Goal: Check status: Check status

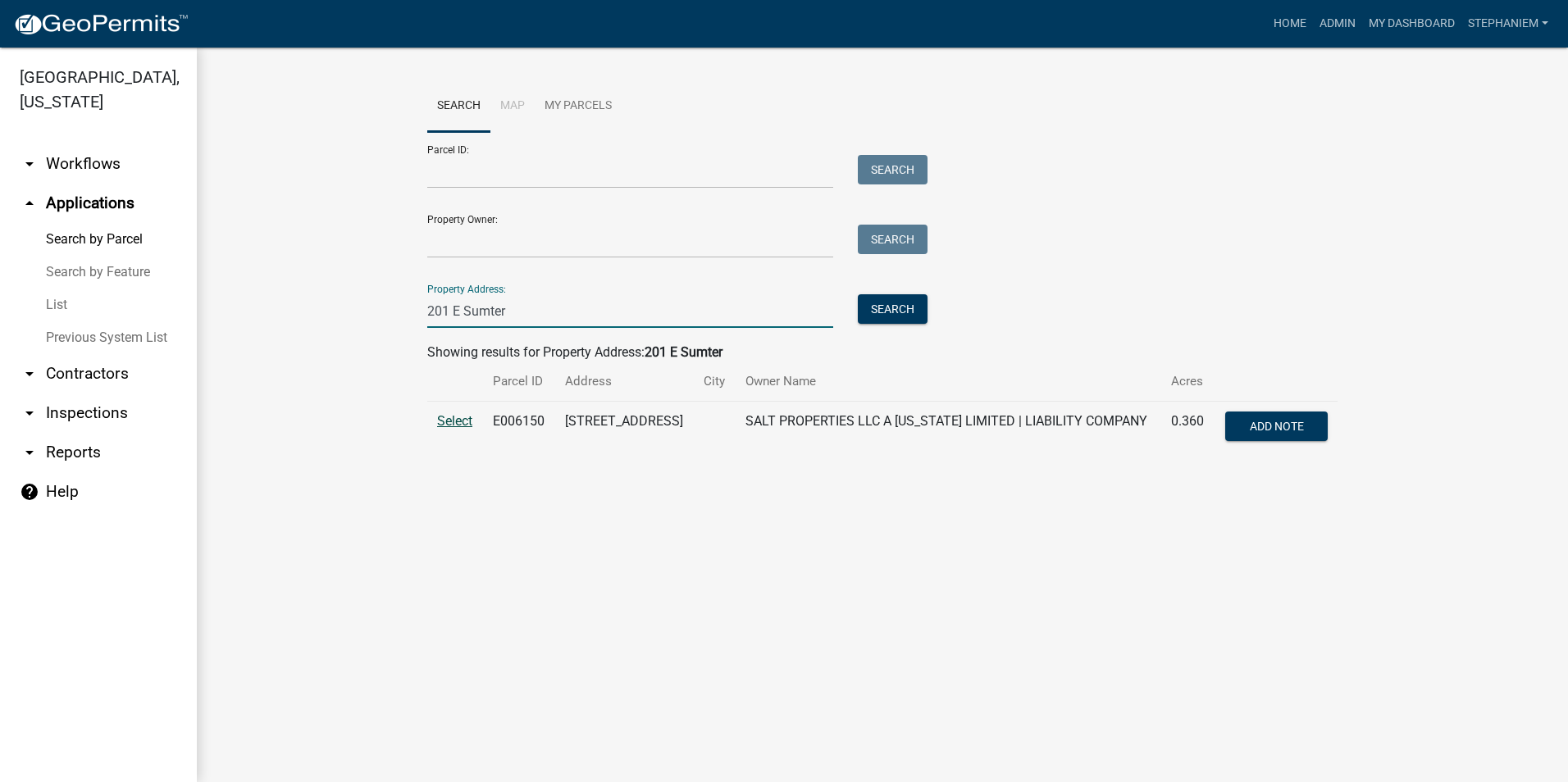
type input "201 E Sumter"
click at [462, 426] on span "Select" at bounding box center [455, 421] width 35 height 16
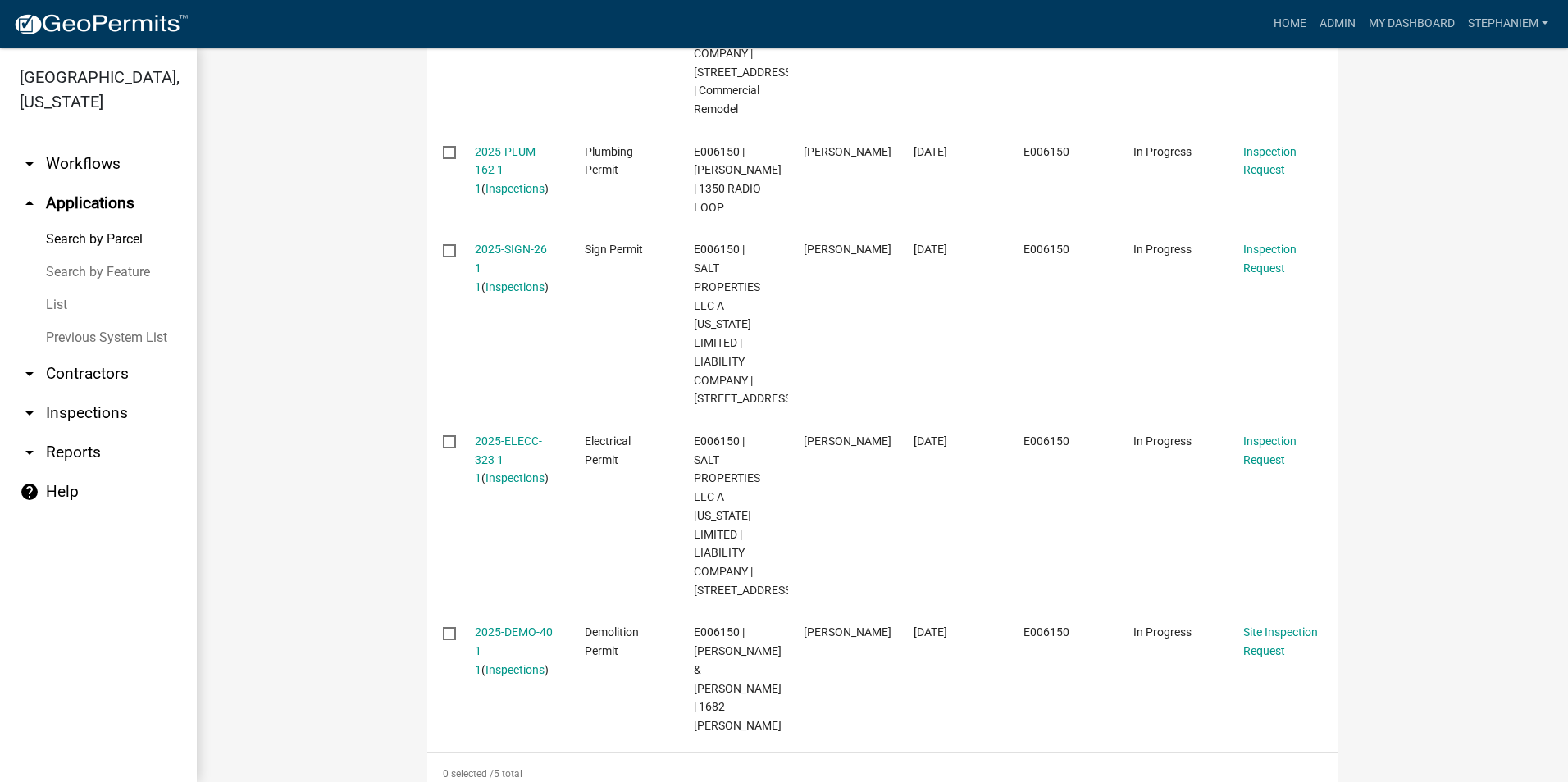
scroll to position [738, 0]
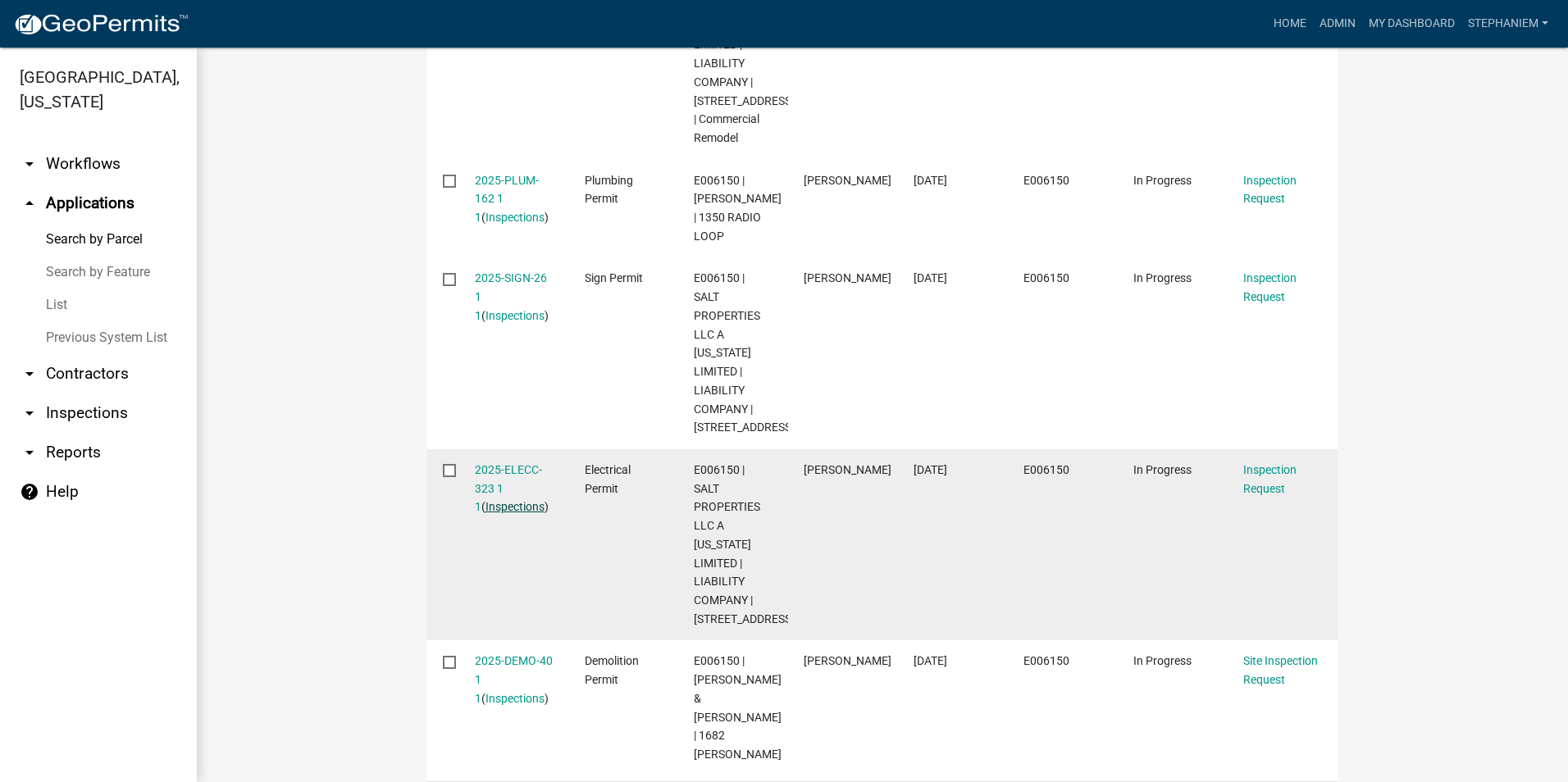
click at [501, 514] on link "Inspections" at bounding box center [515, 506] width 59 height 13
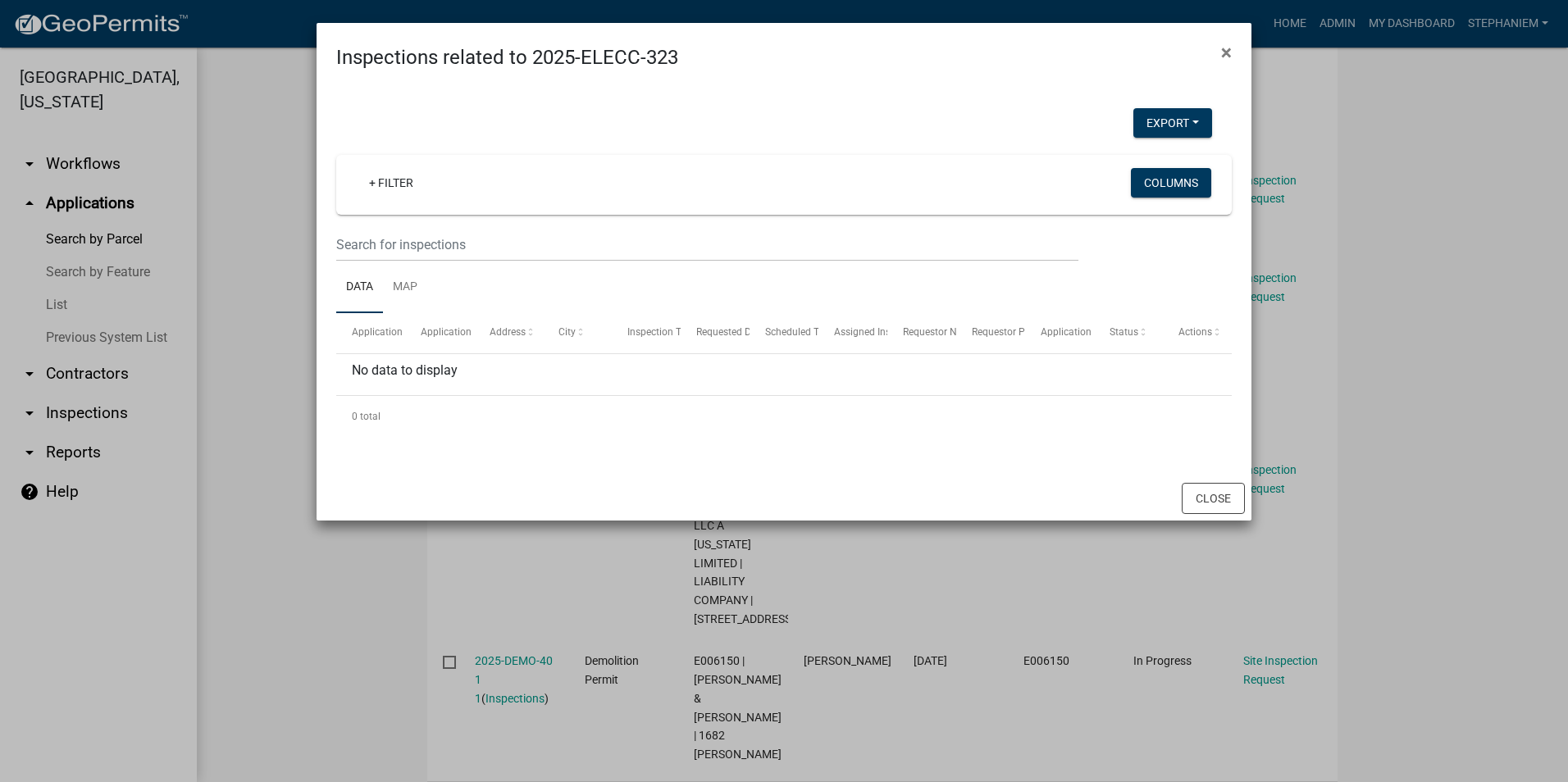
click at [213, 411] on ngb-modal-window "Inspections related to 2025-ELECC-323 × Export Excel Format (.xlsx) CSV Format …" at bounding box center [784, 391] width 1568 height 782
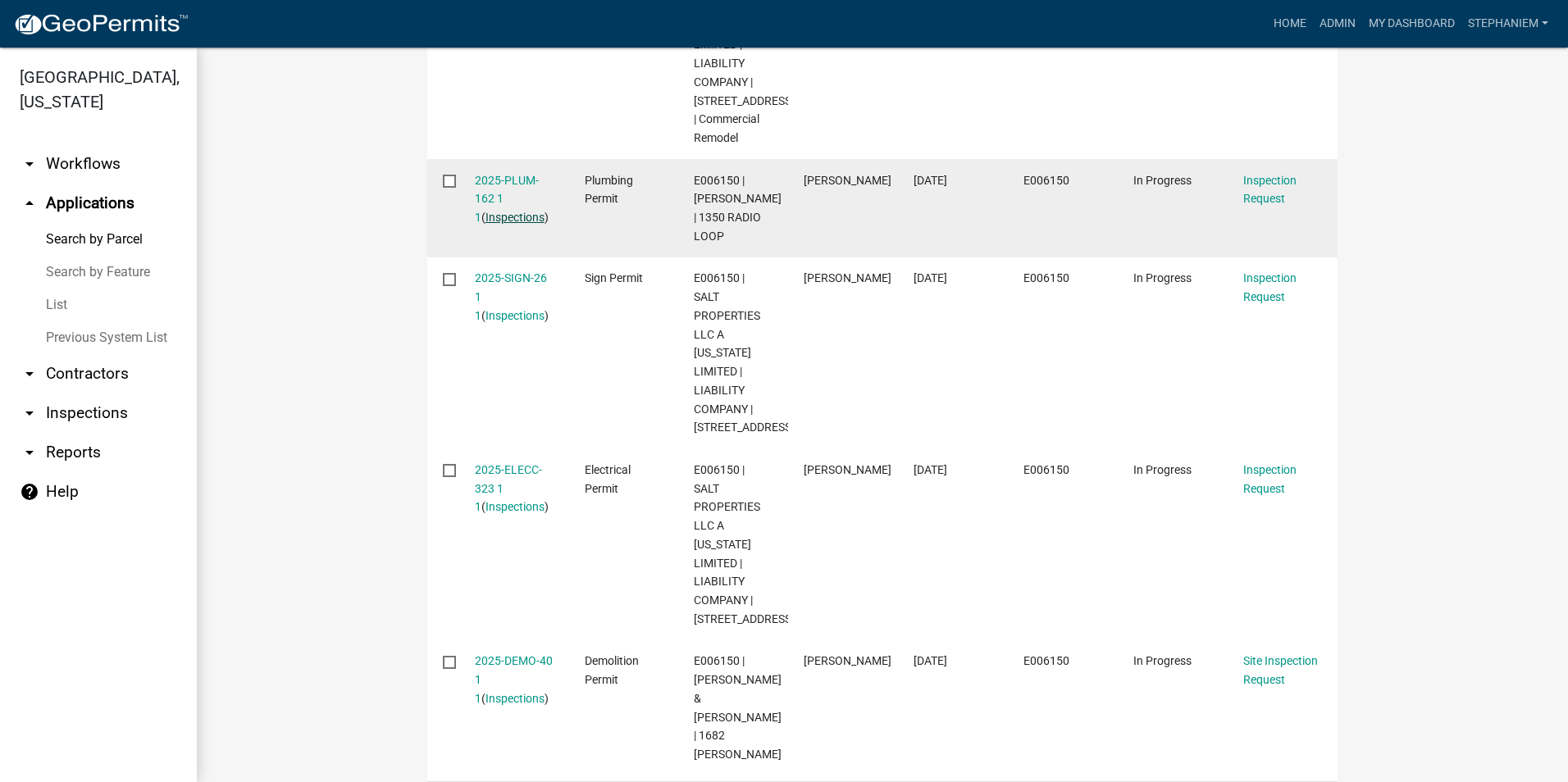
click at [489, 223] on link "Inspections" at bounding box center [515, 217] width 59 height 13
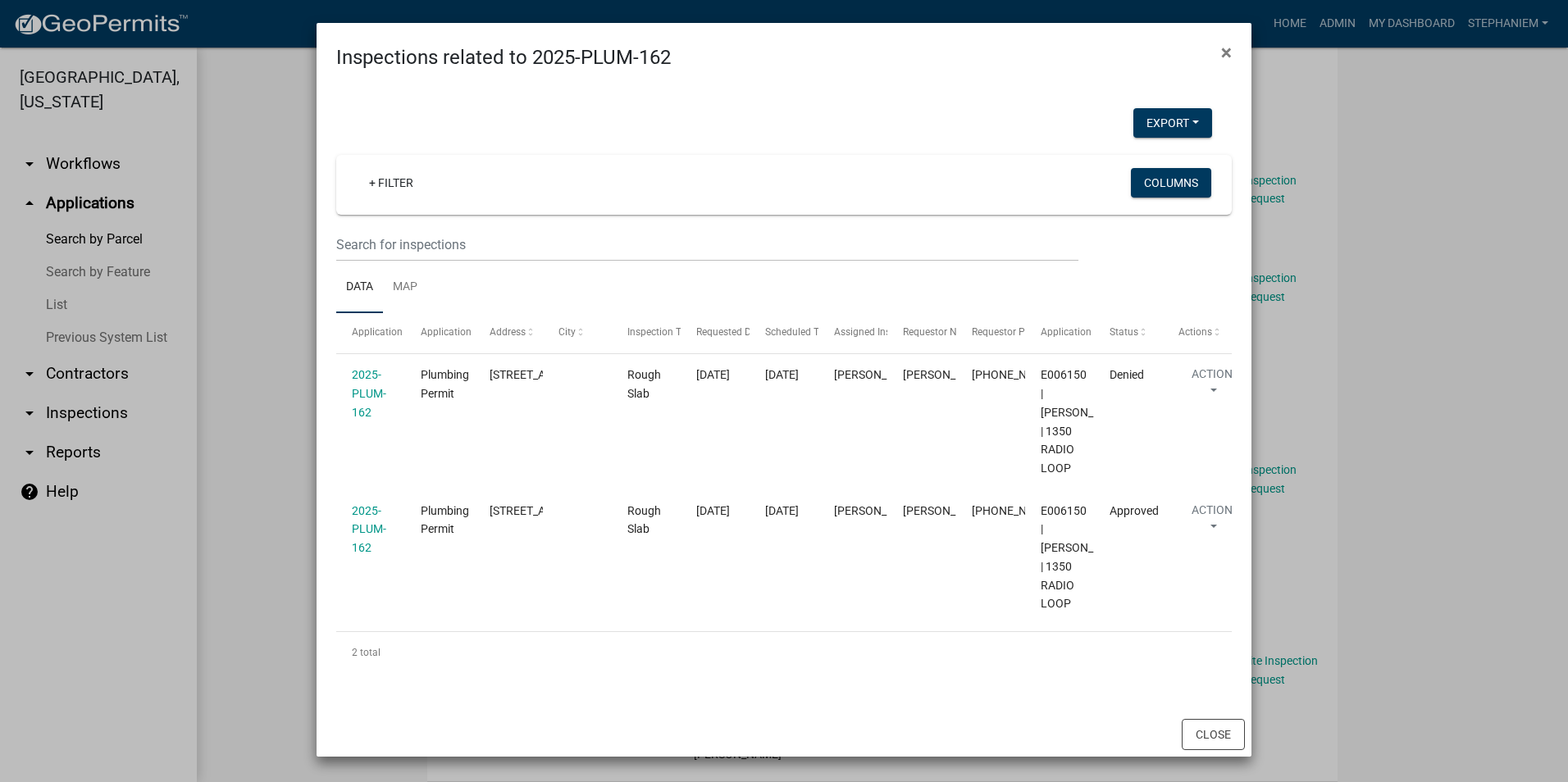
click at [237, 239] on ngb-modal-window "Inspections related to 2025-PLUM-162 × Export Excel Format (.xlsx) CSV Format (…" at bounding box center [784, 391] width 1568 height 782
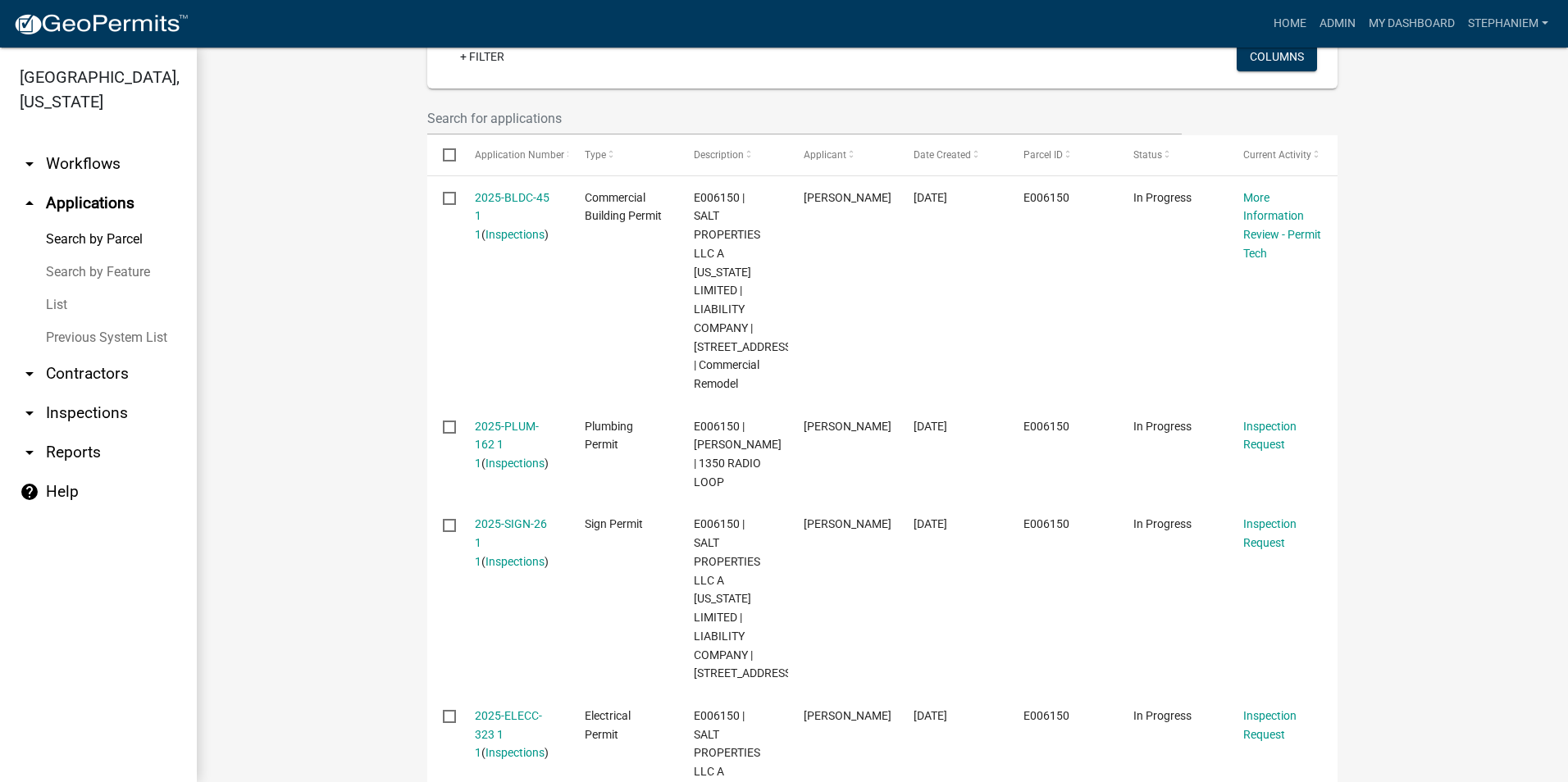
scroll to position [410, 0]
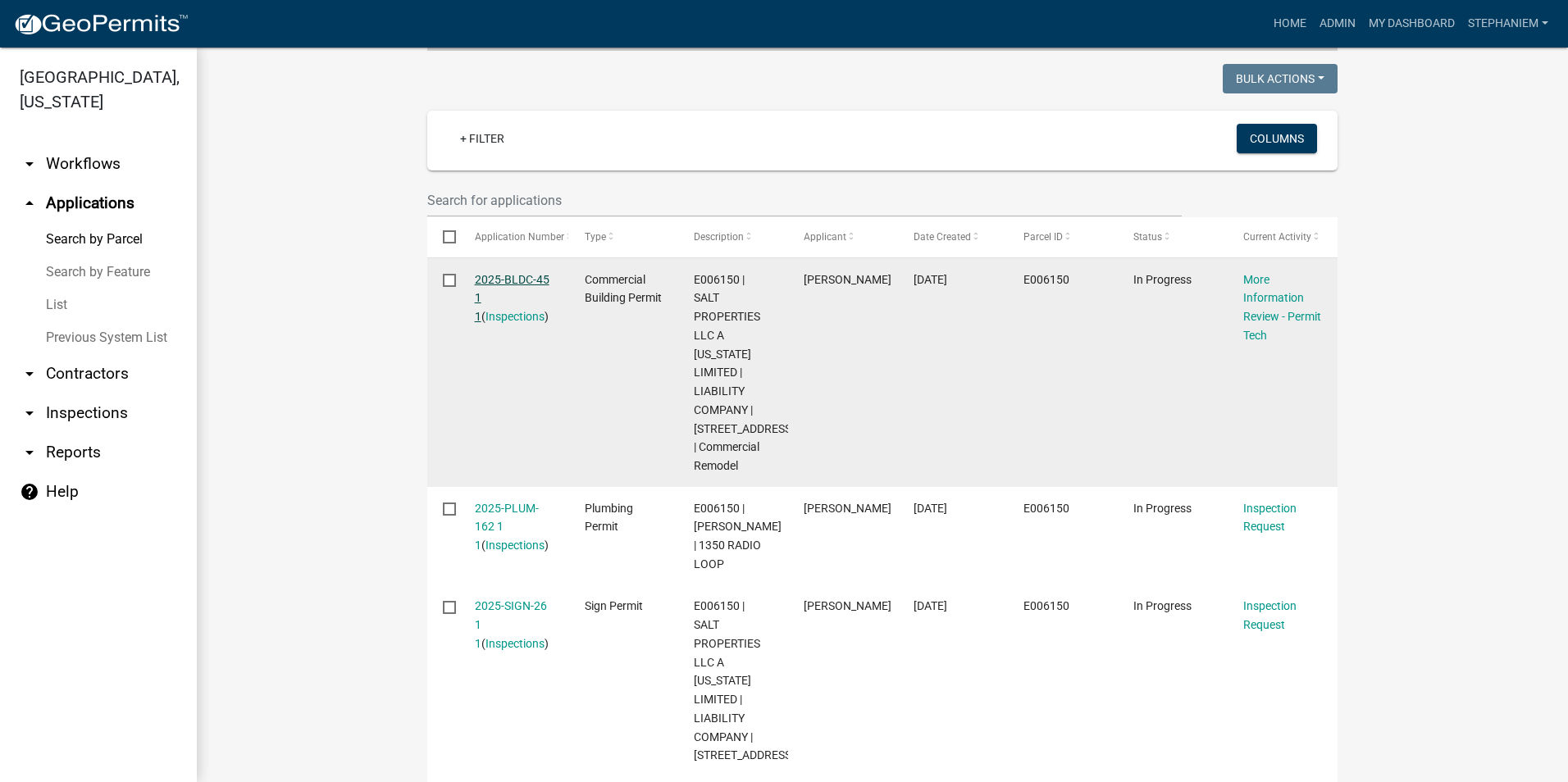
click at [523, 273] on link "2025-BLDC-45 1 1" at bounding box center [512, 299] width 74 height 51
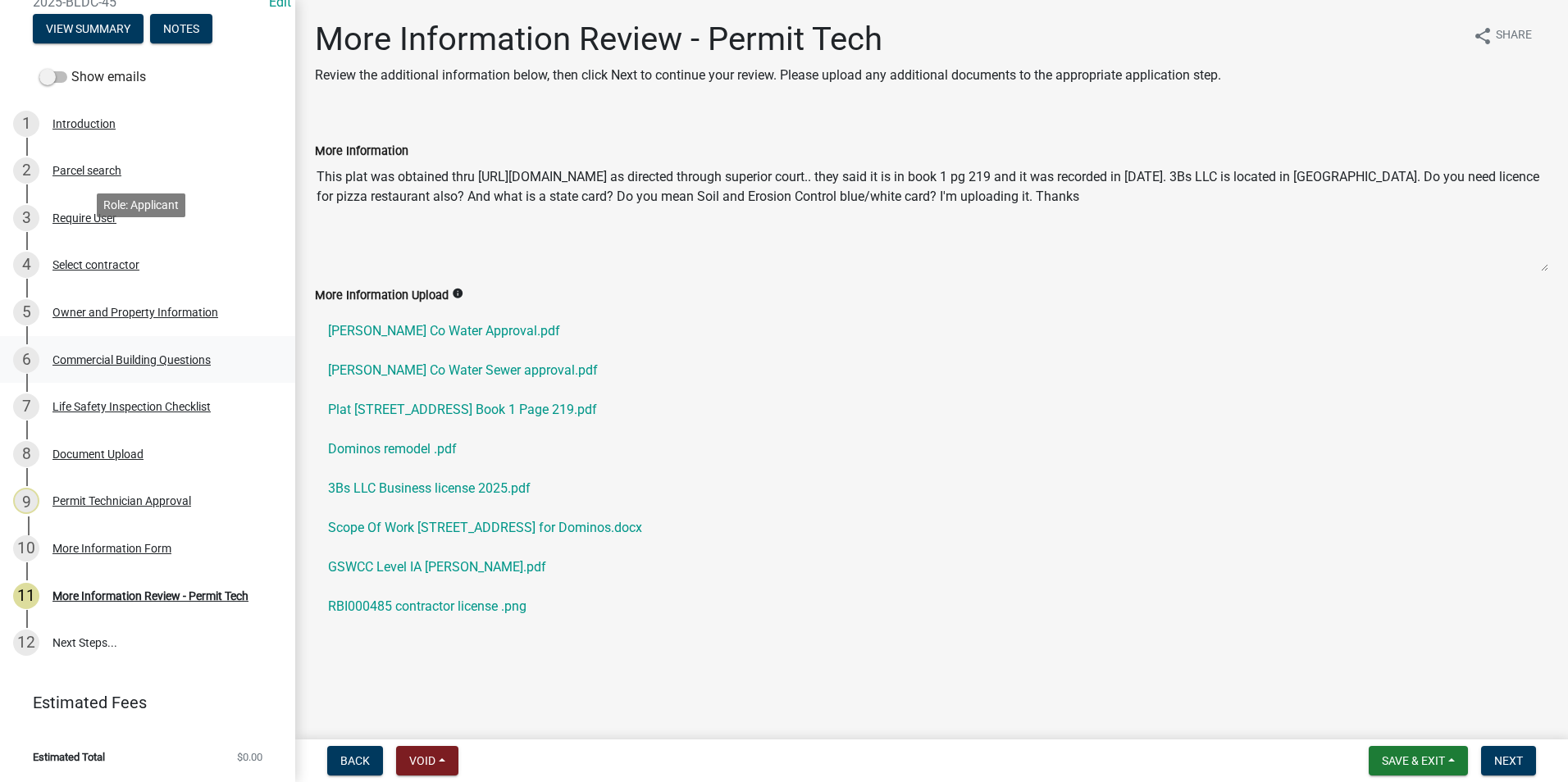
scroll to position [201, 0]
click at [115, 551] on div "More Information Form" at bounding box center [112, 549] width 119 height 12
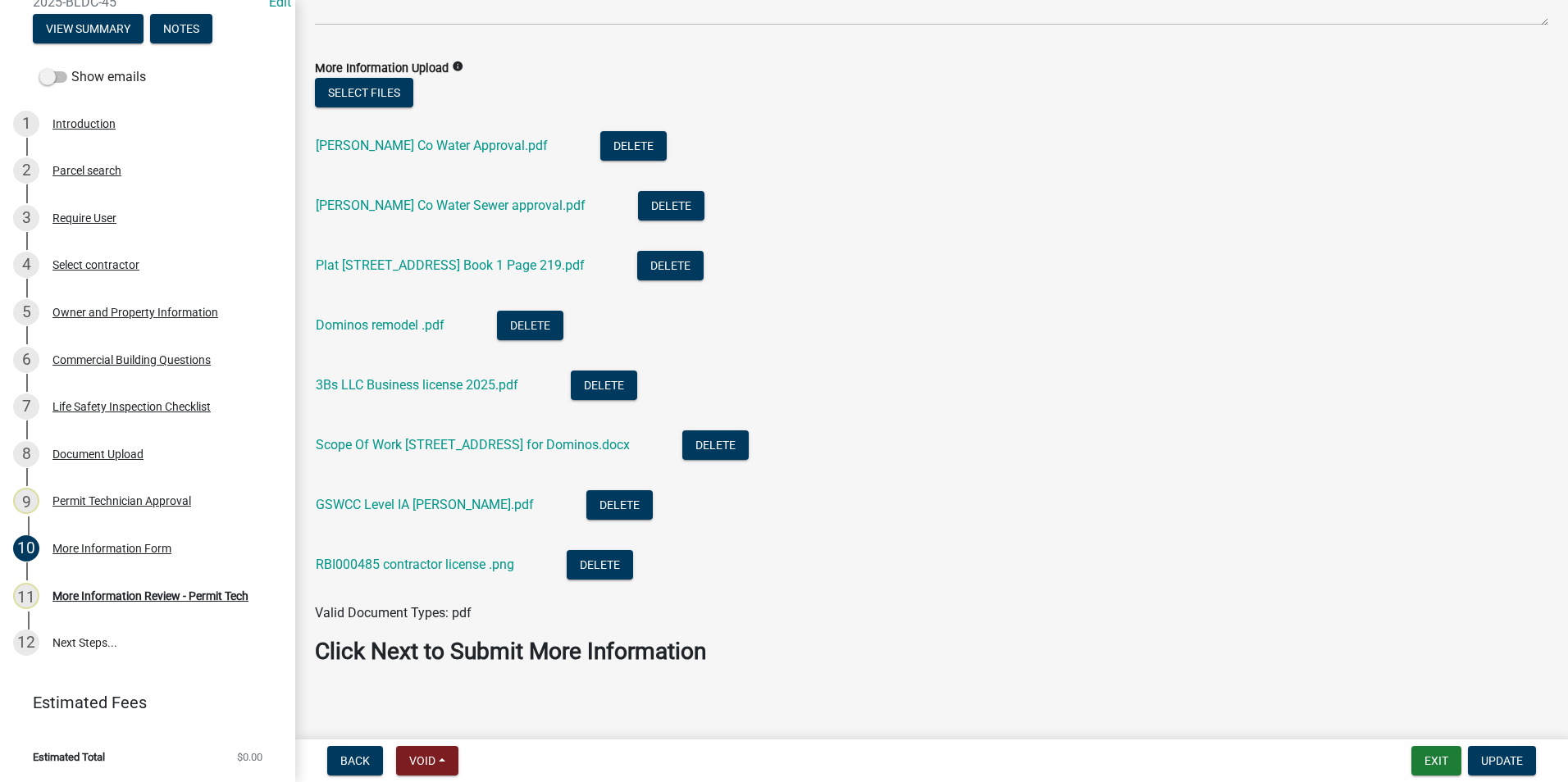
scroll to position [363, 0]
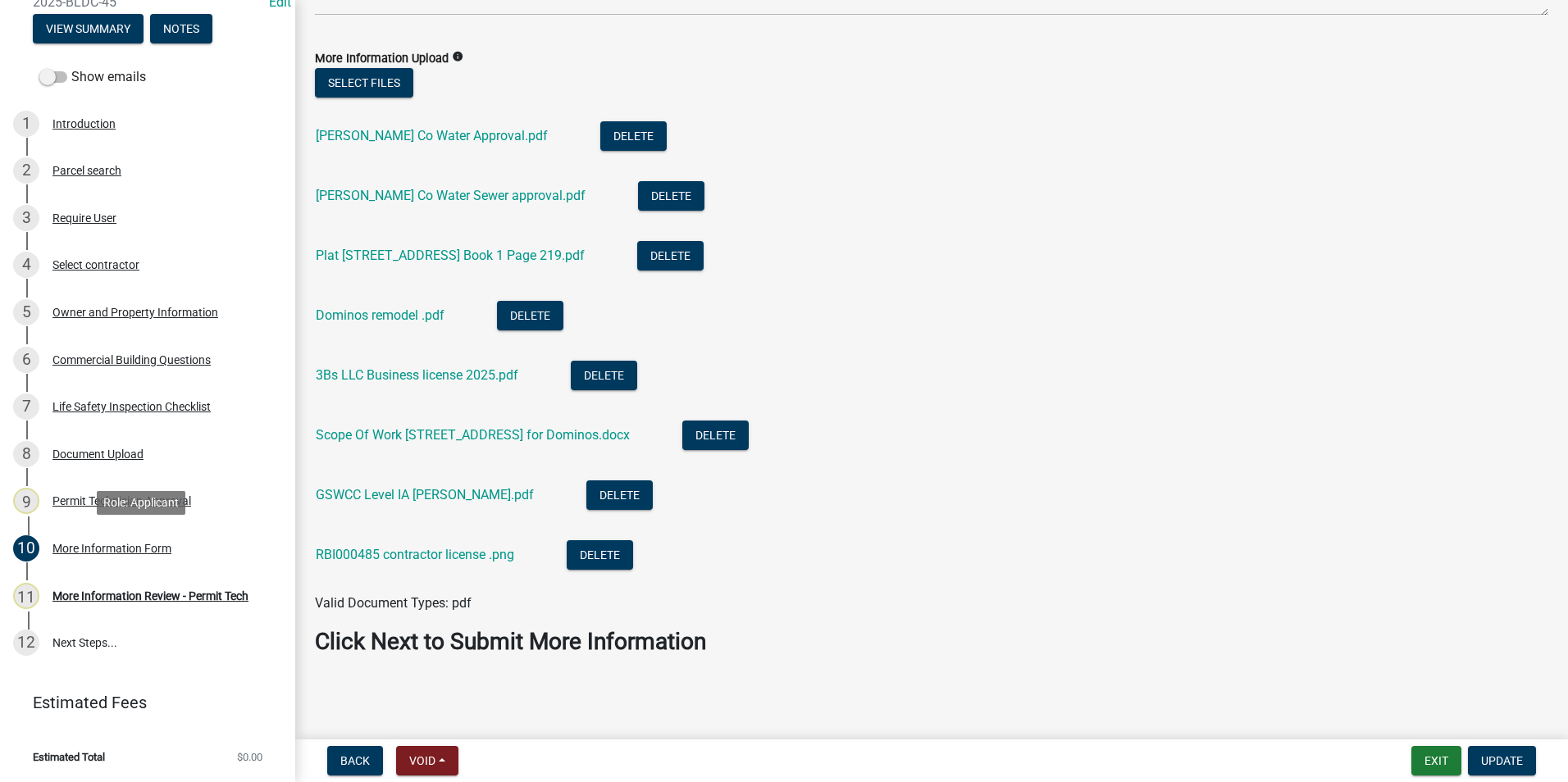
click at [134, 546] on div "More Information Form" at bounding box center [112, 549] width 119 height 12
click at [137, 598] on div "More Information Review - Permit Tech" at bounding box center [150, 597] width 196 height 12
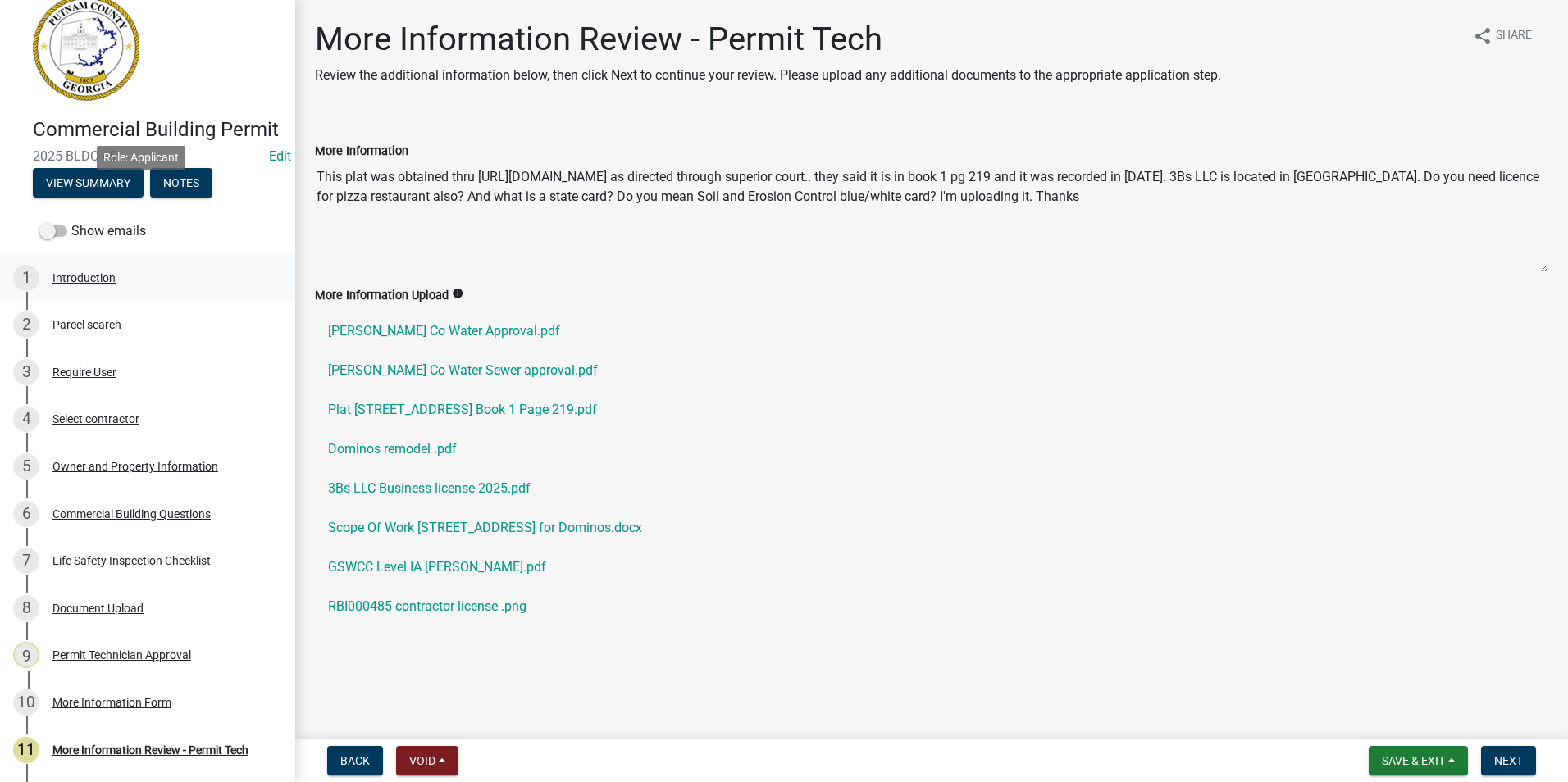
scroll to position [0, 0]
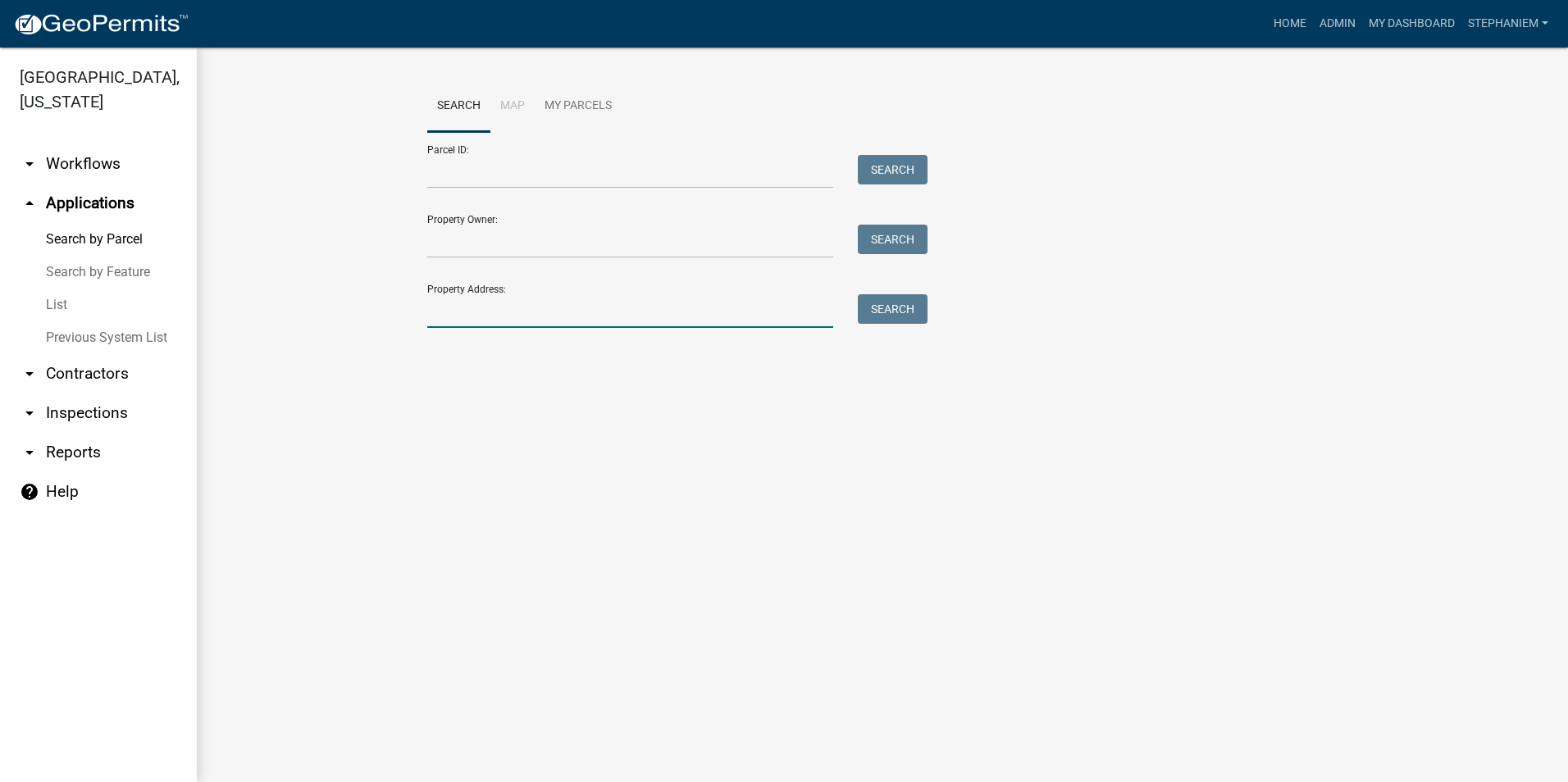
click at [470, 298] on input "Property Address:" at bounding box center [631, 311] width 406 height 33
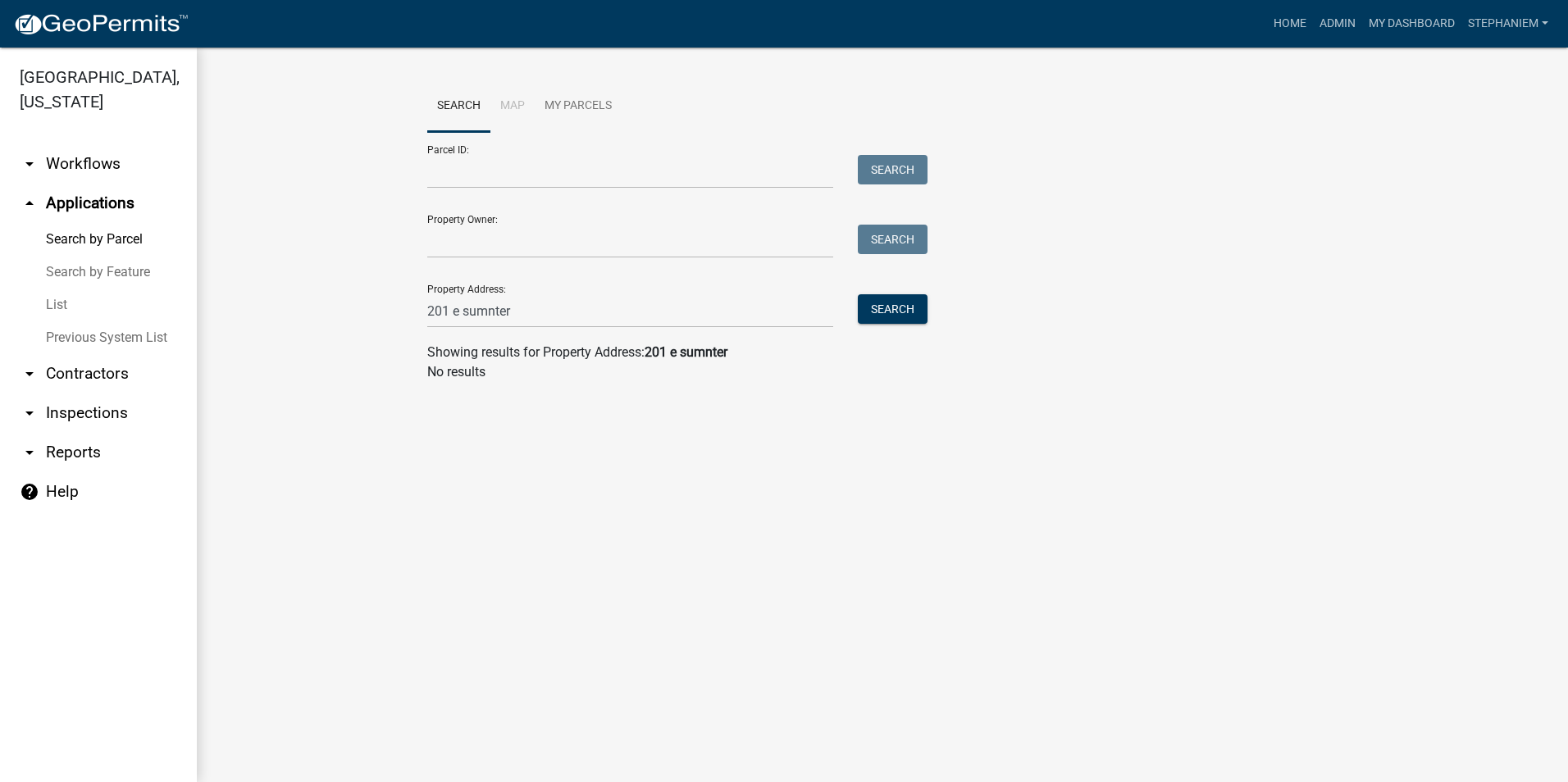
click at [880, 293] on div "Property Address: 201 e sumnter Search" at bounding box center [674, 300] width 492 height 57
click at [495, 317] on input "201 e sumnter" at bounding box center [631, 311] width 406 height 33
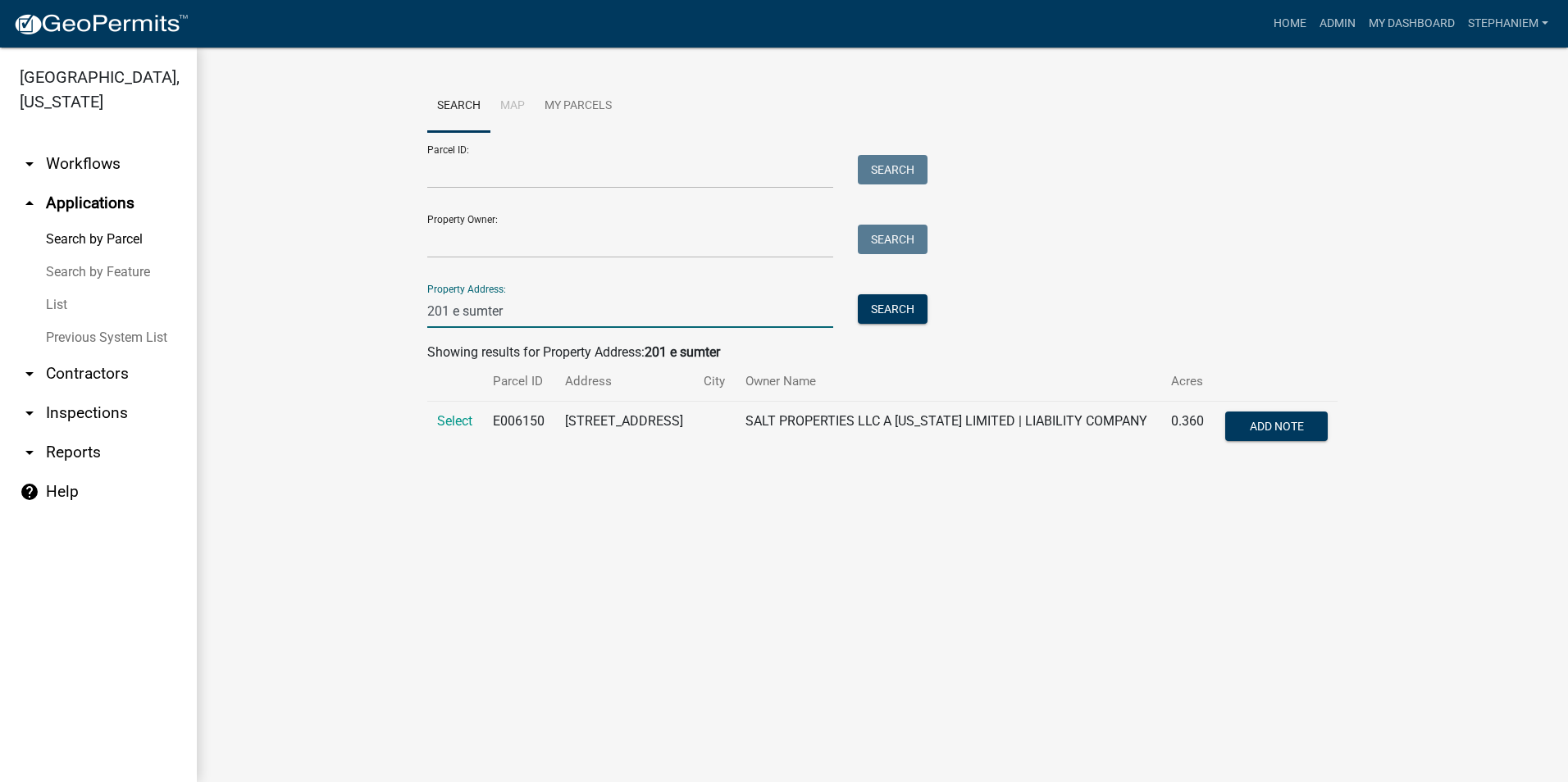
type input "201 e sumter"
click at [430, 423] on td "Select" at bounding box center [455, 429] width 56 height 54
click at [439, 420] on span "Select" at bounding box center [455, 421] width 35 height 16
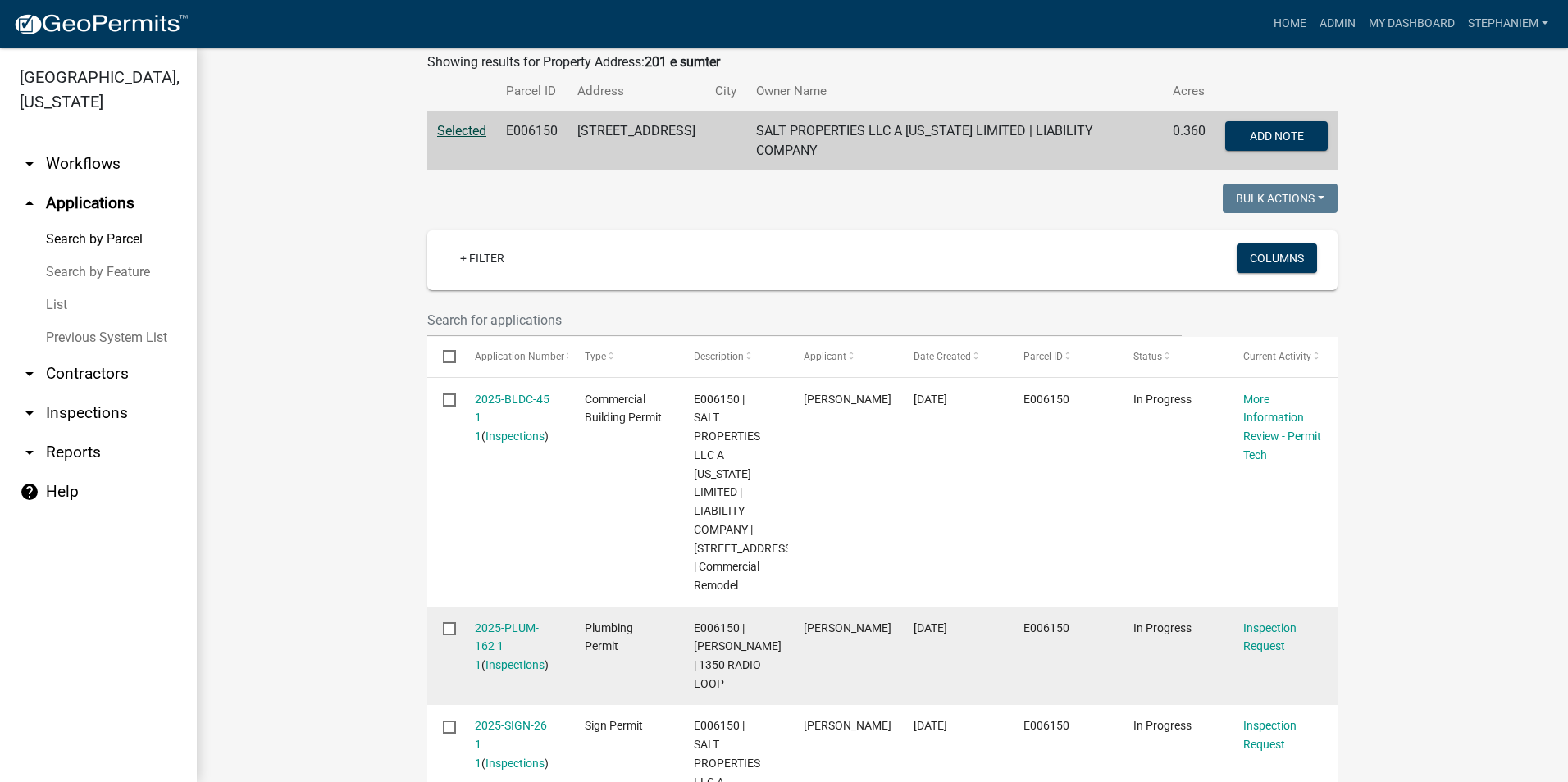
scroll to position [246, 0]
